Goal: Task Accomplishment & Management: Manage account settings

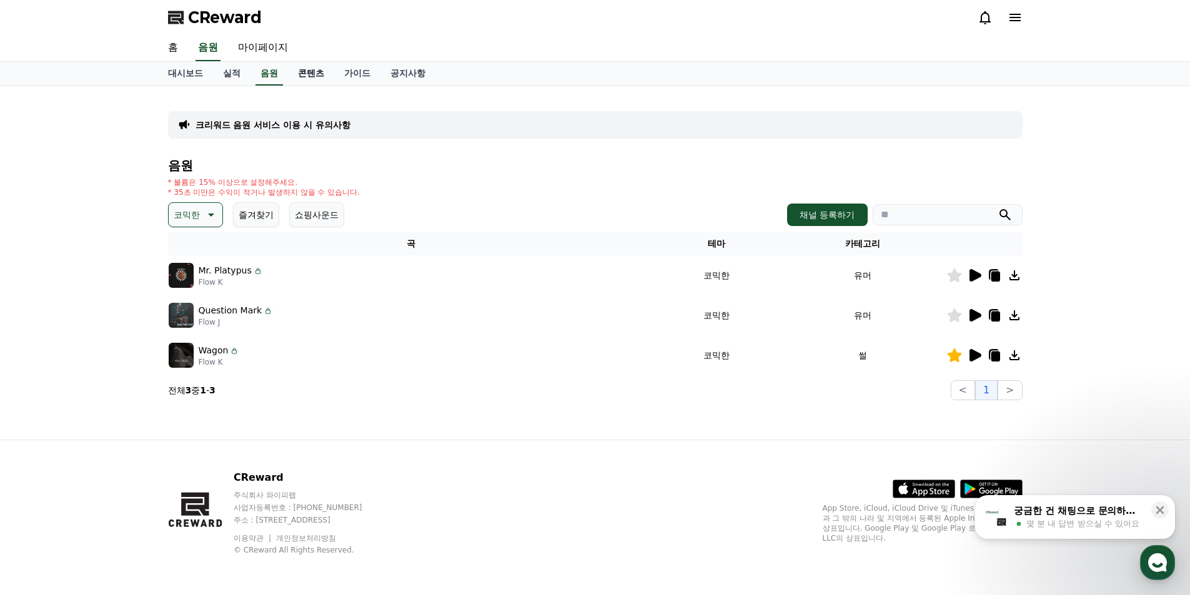
click at [309, 75] on link "콘텐츠" at bounding box center [311, 74] width 46 height 24
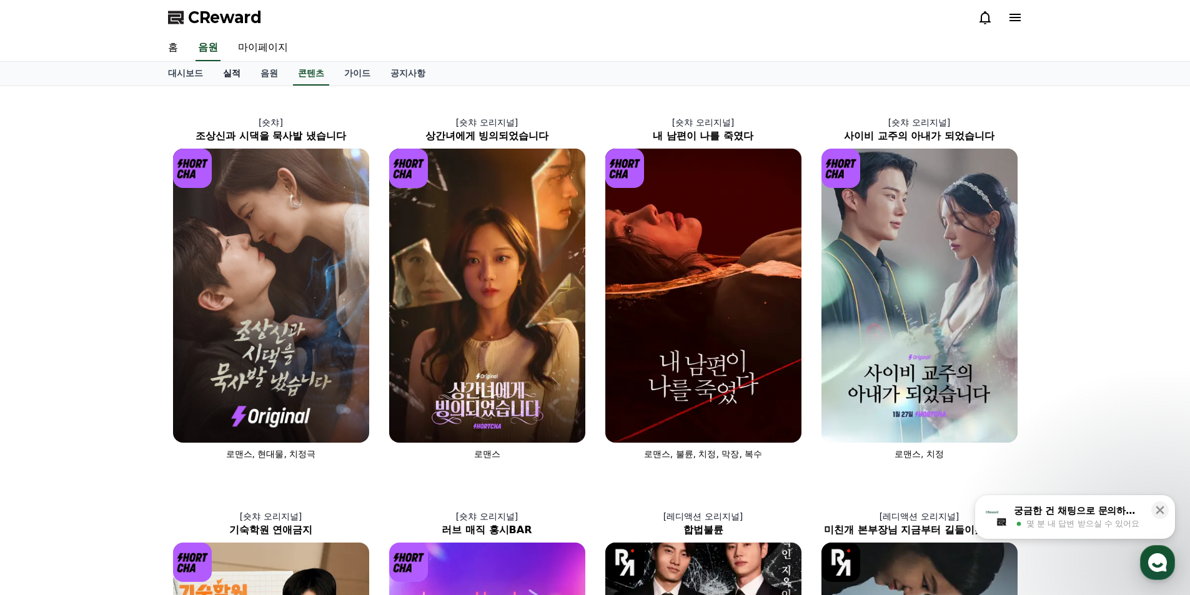
click at [238, 69] on link "실적" at bounding box center [231, 74] width 37 height 24
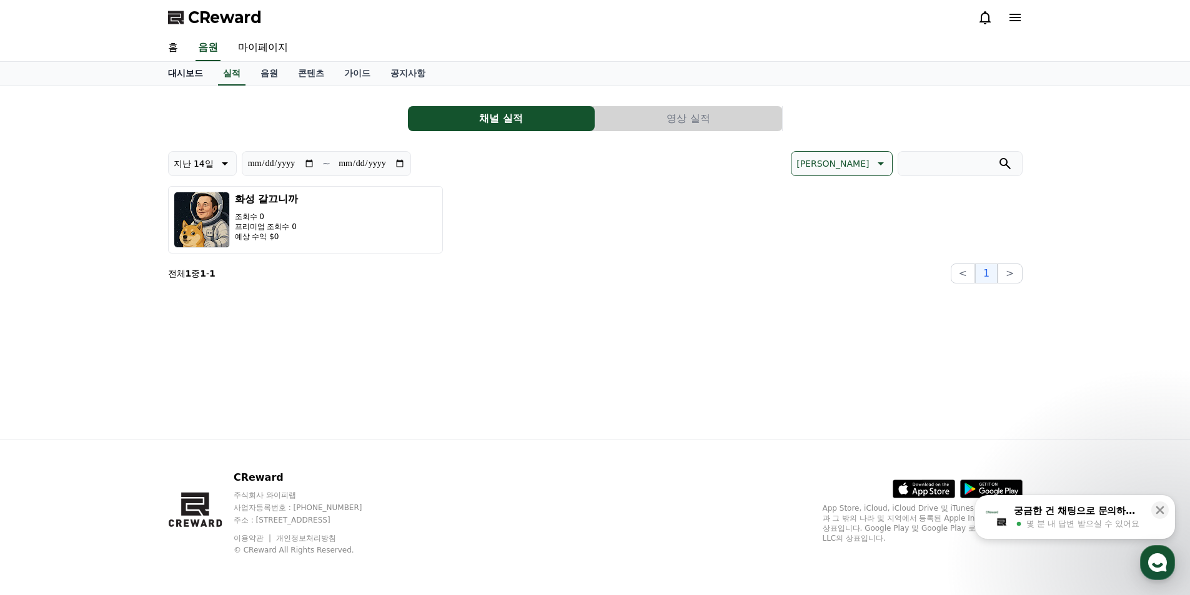
click at [192, 77] on link "대시보드" at bounding box center [185, 74] width 55 height 24
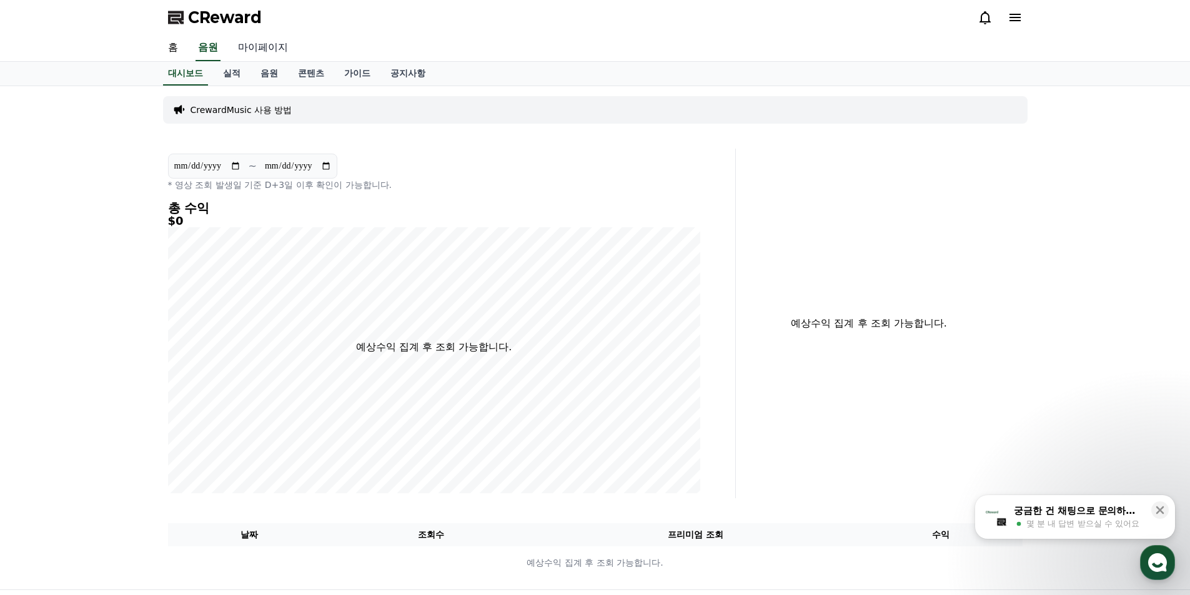
click at [256, 54] on link "마이페이지" at bounding box center [263, 48] width 70 height 26
select select "**********"
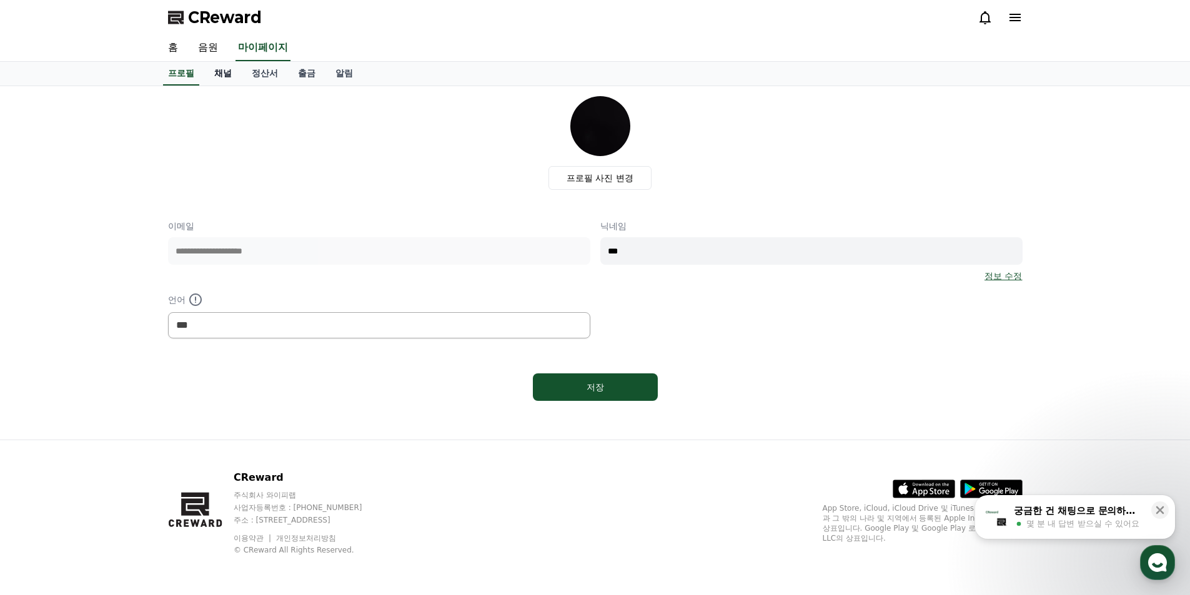
click at [230, 71] on link "채널" at bounding box center [222, 74] width 37 height 24
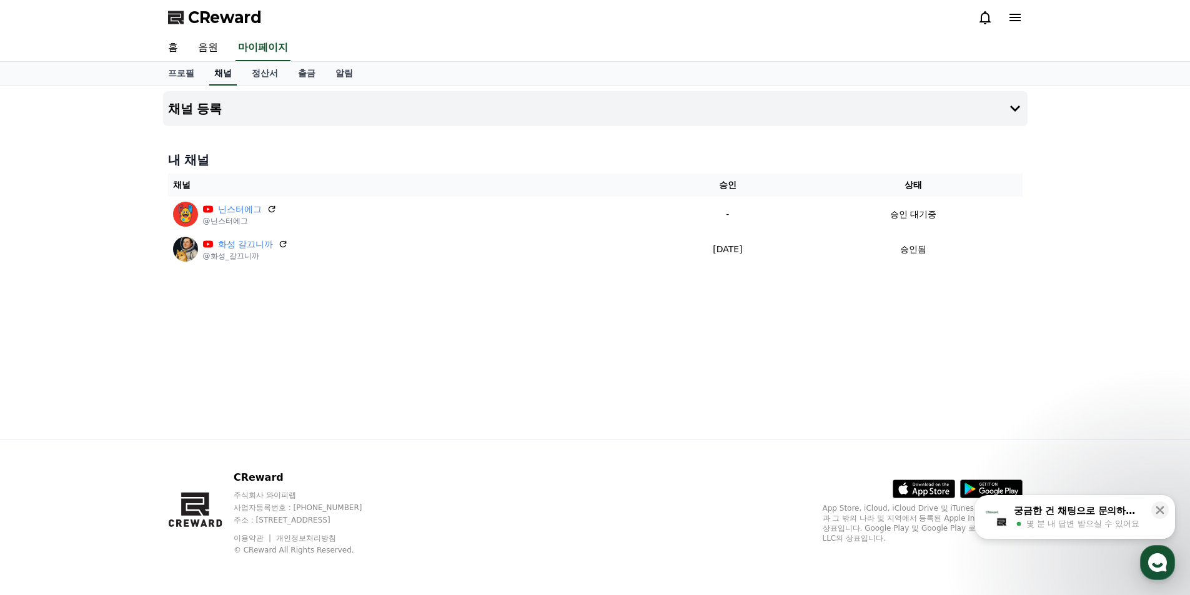
click at [230, 71] on link "채널" at bounding box center [222, 74] width 27 height 24
click at [923, 107] on button "채널 등록" at bounding box center [595, 108] width 864 height 35
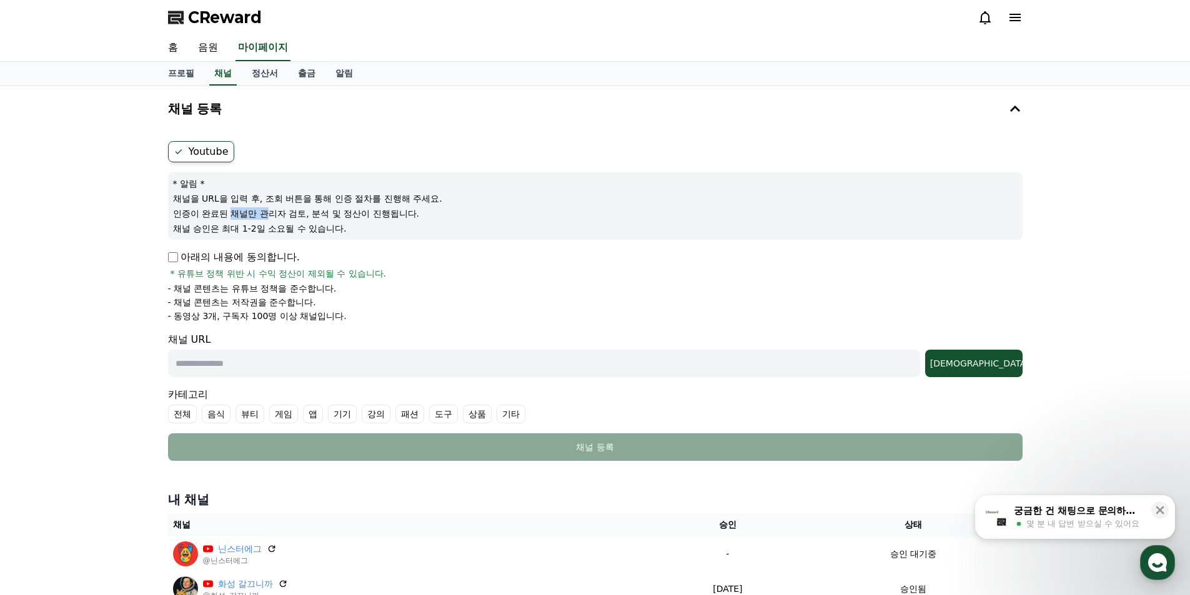
drag, startPoint x: 240, startPoint y: 209, endPoint x: 275, endPoint y: 208, distance: 34.4
click at [275, 208] on p "인증이 완료된 채널만 관리자 검토, 분석 및 정산이 진행됩니다." at bounding box center [595, 213] width 845 height 12
drag, startPoint x: 194, startPoint y: 314, endPoint x: 240, endPoint y: 315, distance: 45.6
click at [239, 315] on p "- 동영상 3개, 구독자 100명 이상 채널입니다." at bounding box center [257, 316] width 179 height 12
click at [289, 310] on p "- 동영상 3개, 구독자 100명 이상 채널입니다." at bounding box center [257, 316] width 179 height 12
